Goal: Task Accomplishment & Management: Manage account settings

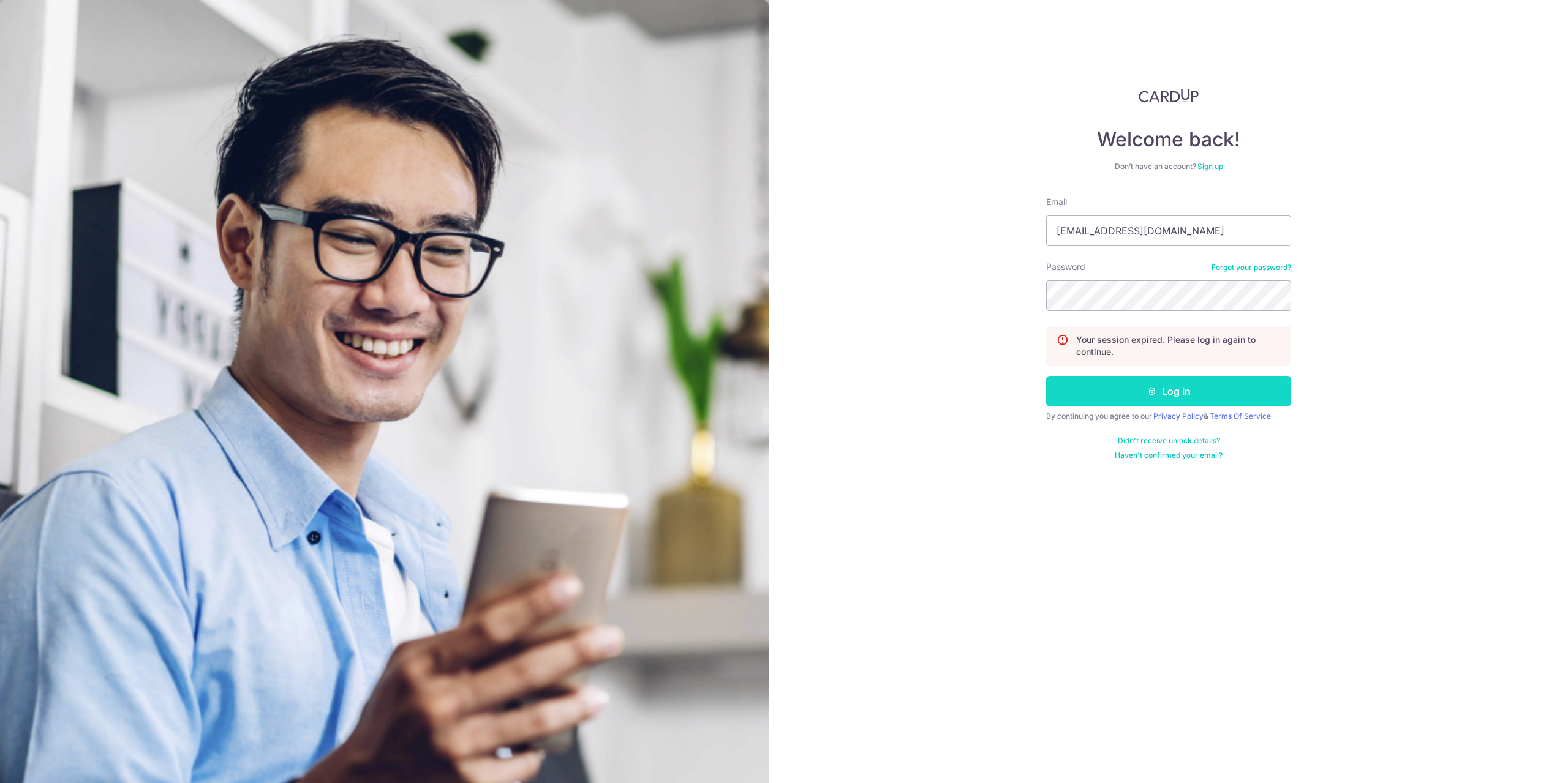
click at [1119, 386] on button "Log in" at bounding box center [1168, 392] width 245 height 31
